Goal: Transaction & Acquisition: Book appointment/travel/reservation

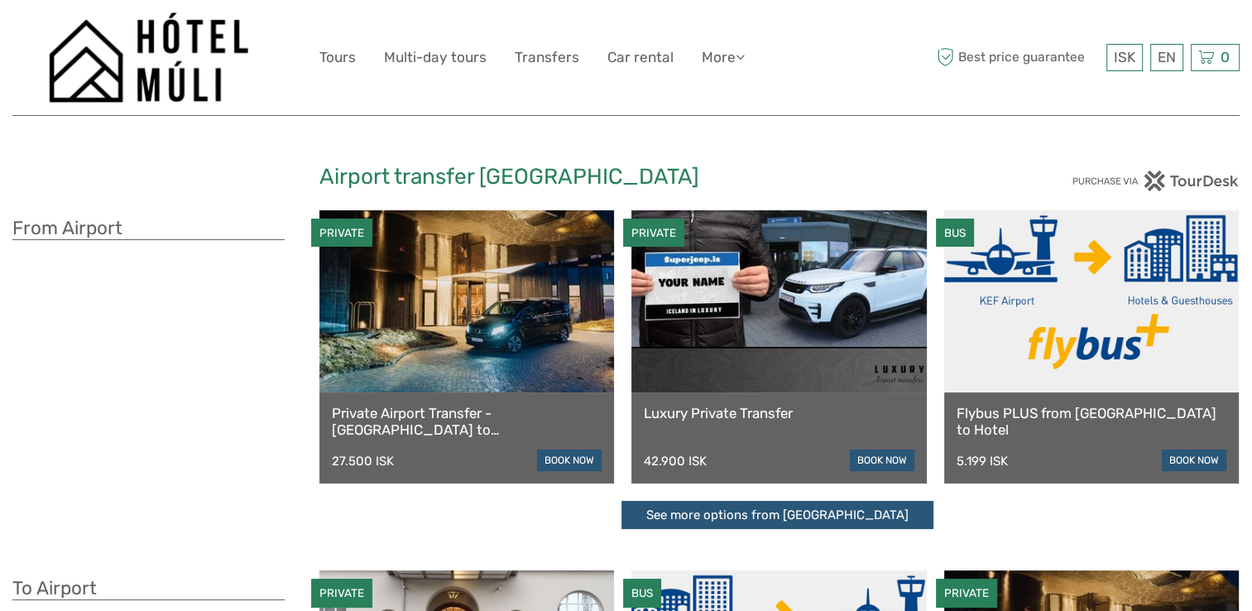
scroll to position [496, 0]
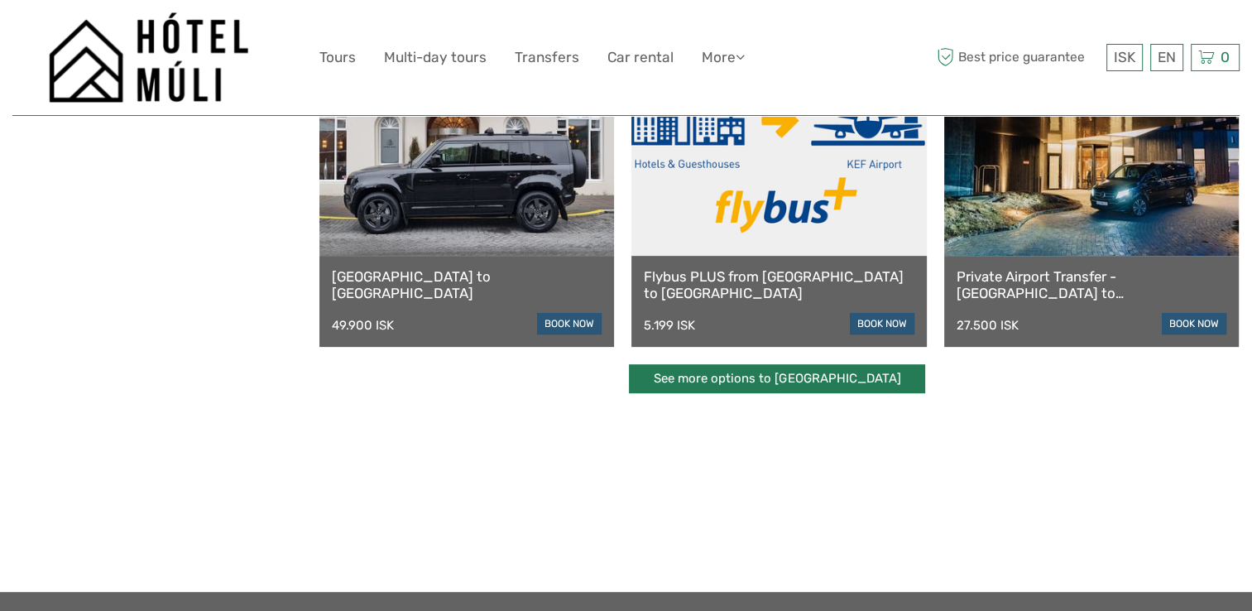
click at [803, 390] on link "See more options to [GEOGRAPHIC_DATA]" at bounding box center [777, 378] width 296 height 29
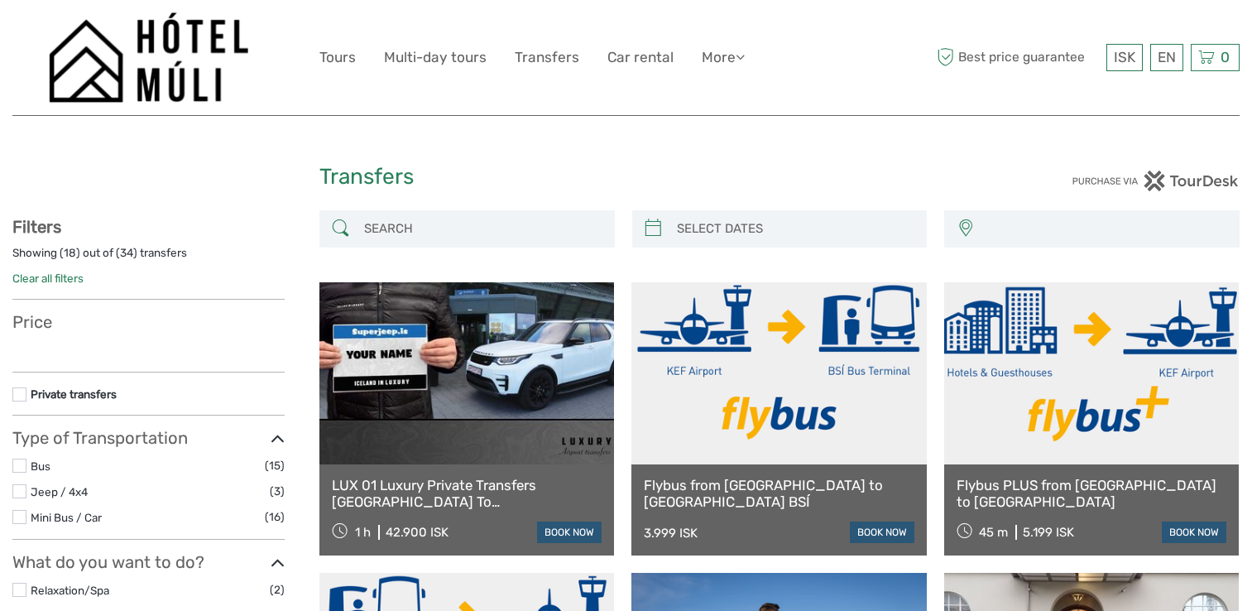
select select
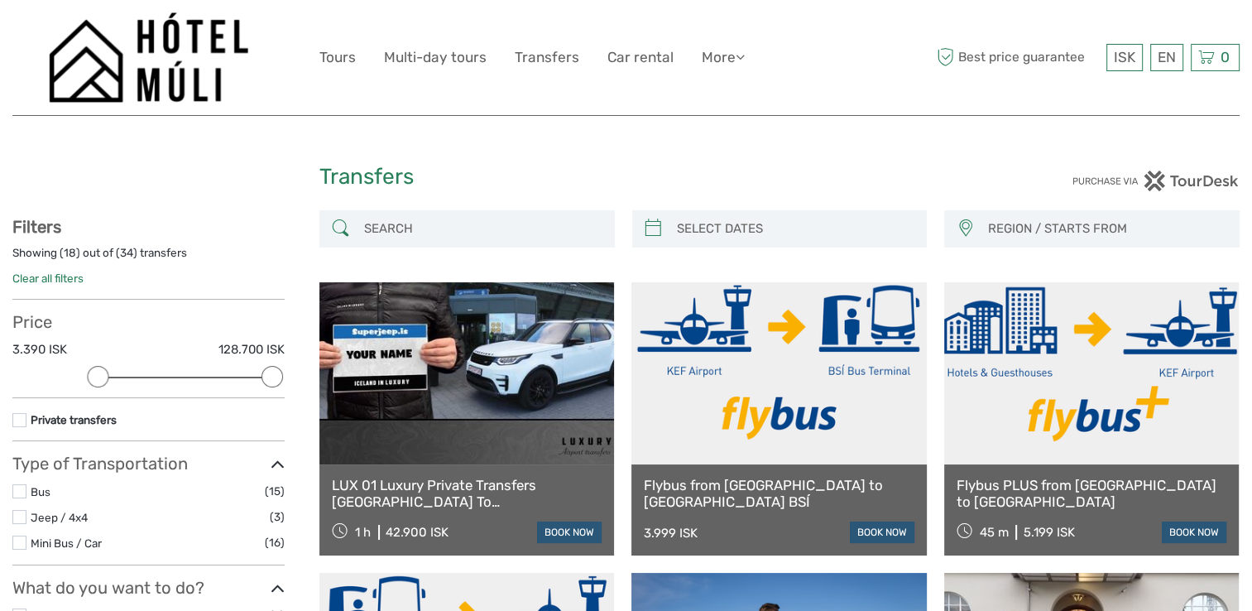
click at [415, 227] on input "search" at bounding box center [481, 228] width 249 height 29
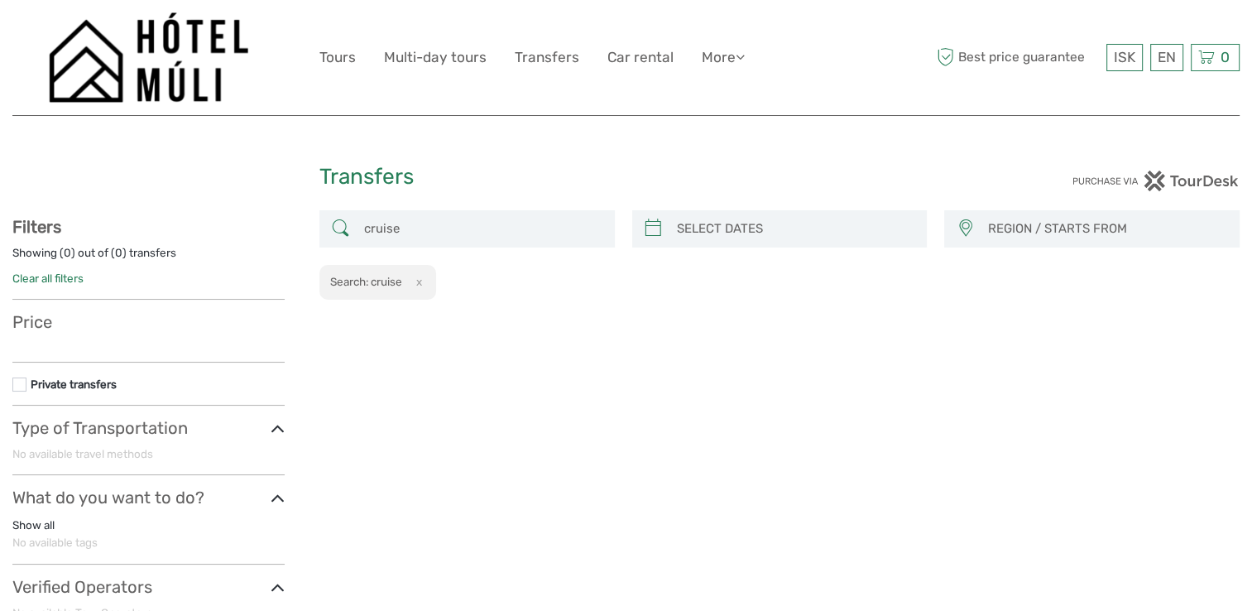
click at [468, 228] on input "cruise" at bounding box center [481, 228] width 249 height 29
type input "c"
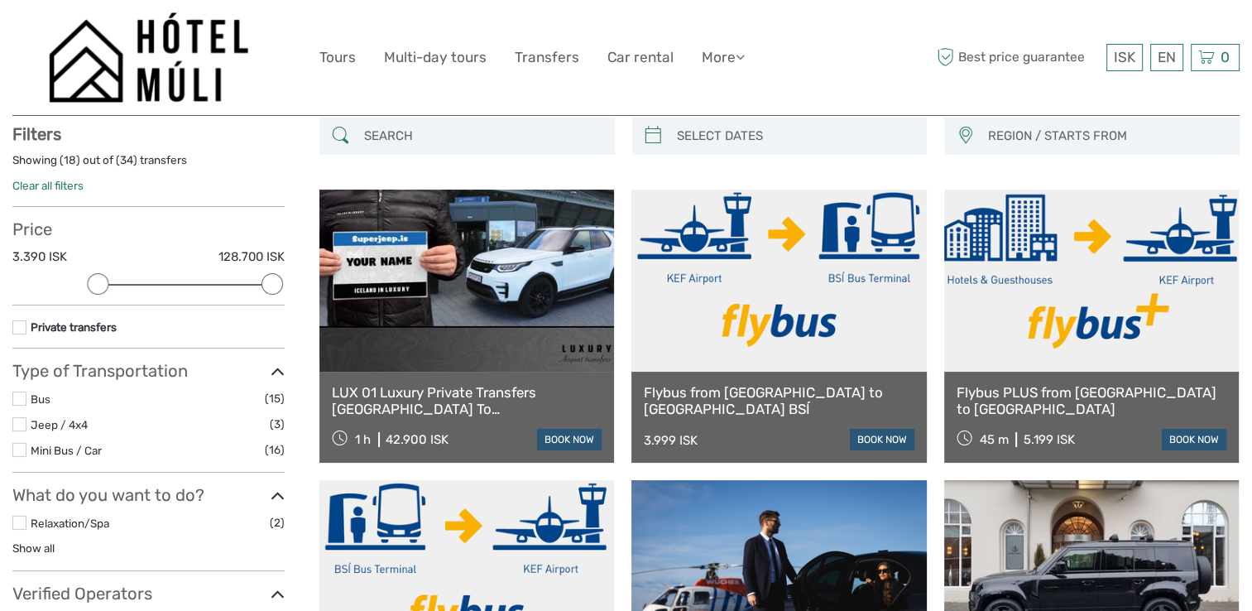
scroll to position [93, 0]
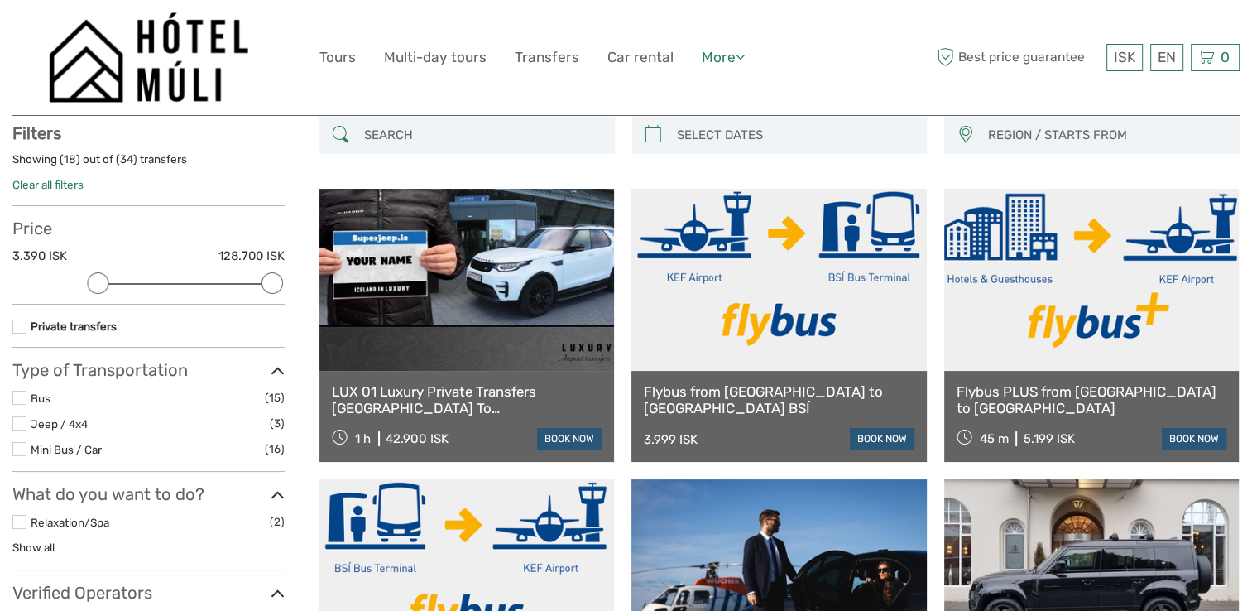
click at [738, 55] on icon at bounding box center [739, 57] width 9 height 14
click at [558, 59] on link "Transfers" at bounding box center [547, 58] width 65 height 24
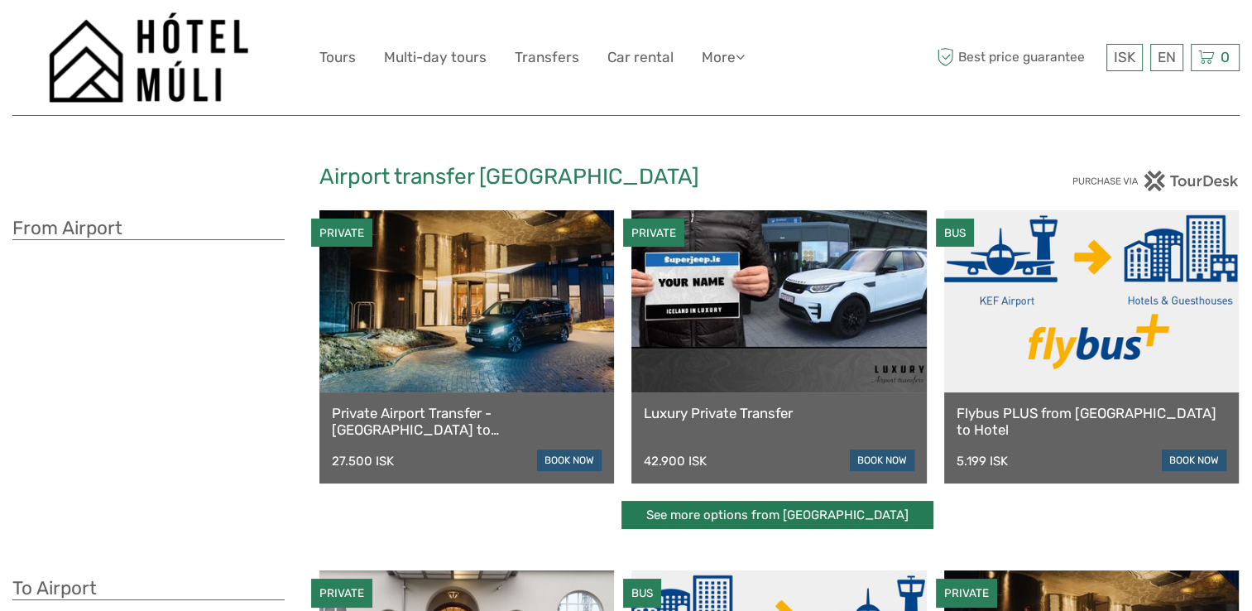
click at [748, 513] on link "See more options from [GEOGRAPHIC_DATA]" at bounding box center [777, 515] width 312 height 29
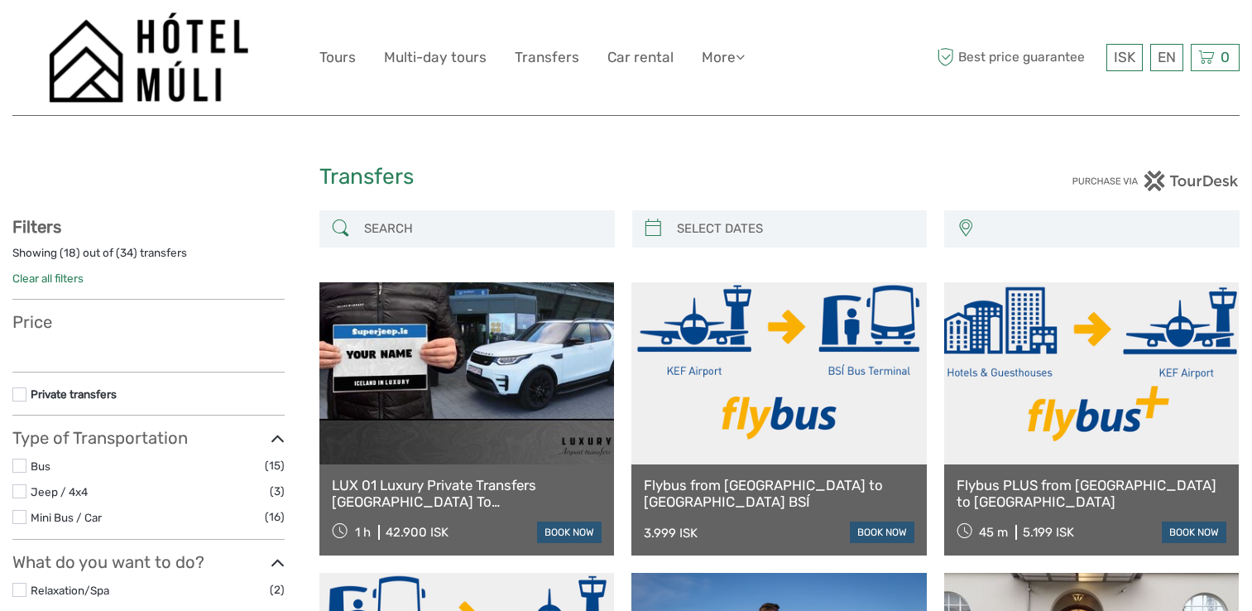
select select
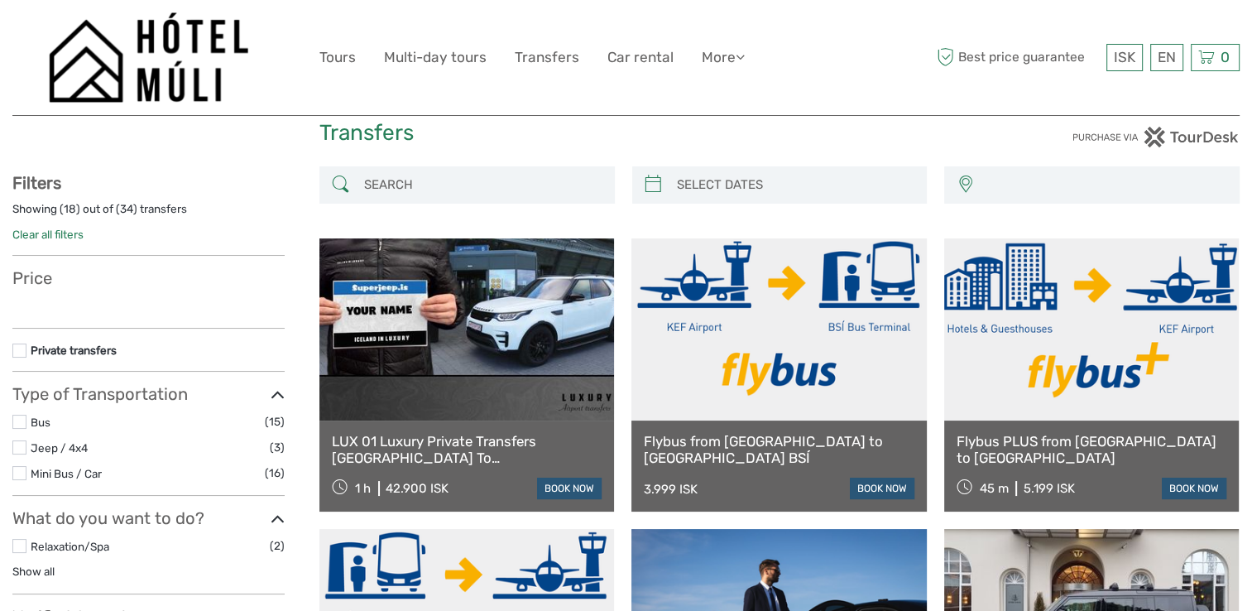
select select
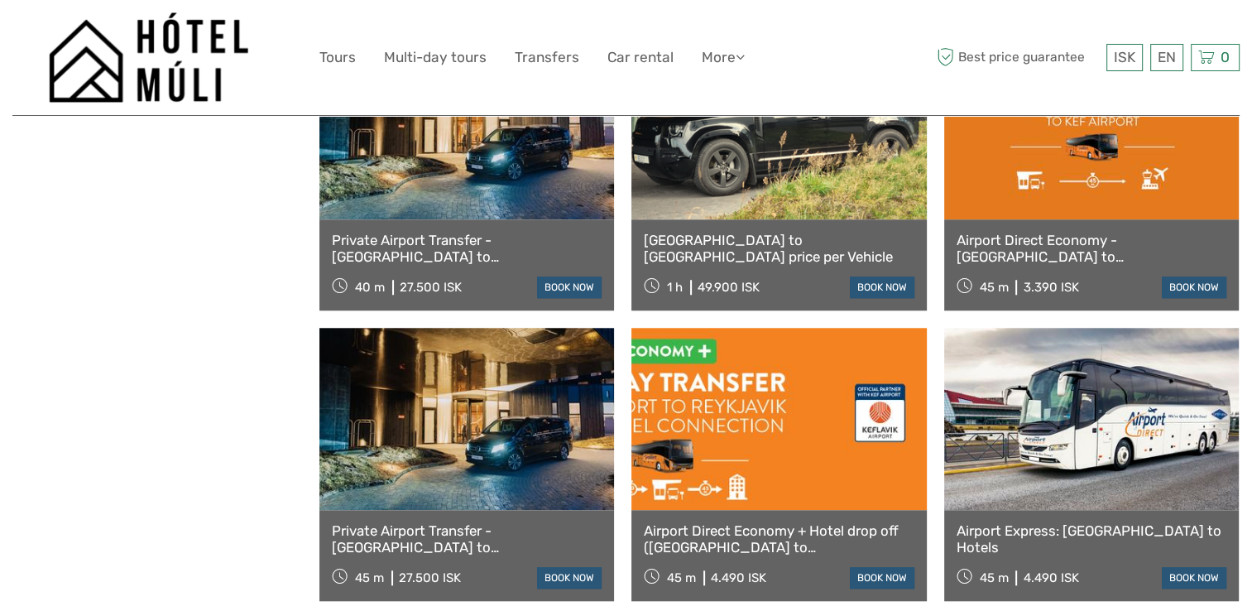
scroll to position [1737, 0]
